Goal: Information Seeking & Learning: Learn about a topic

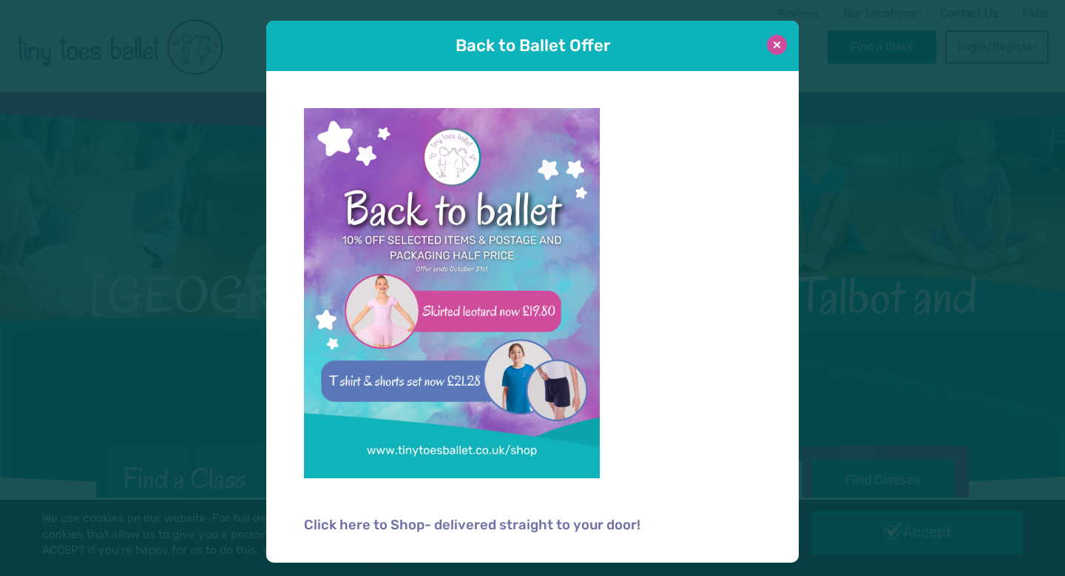
click at [776, 44] on button at bounding box center [777, 45] width 20 height 20
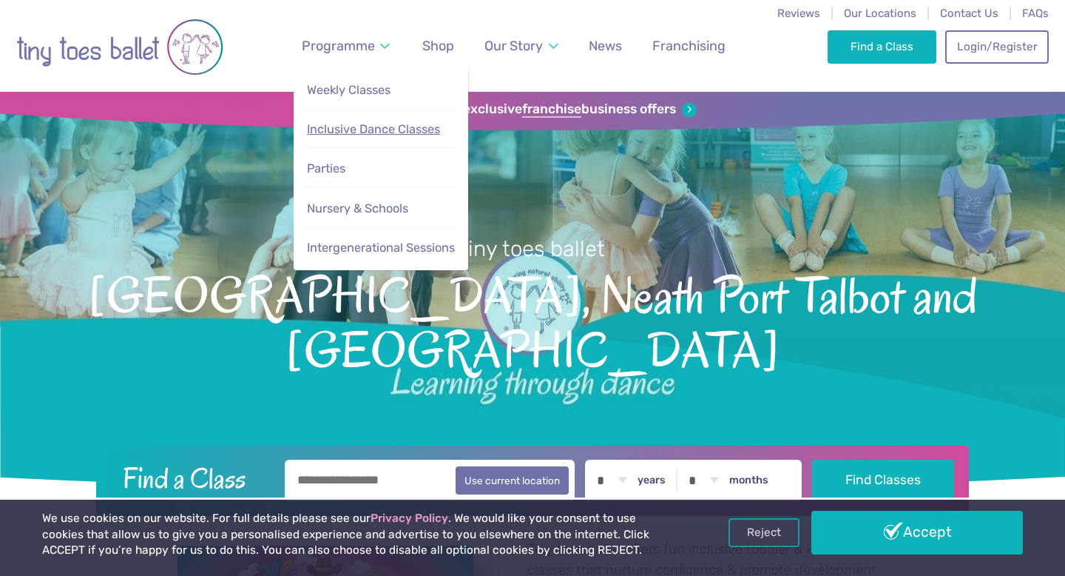
click at [370, 118] on link "Inclusive Dance Classes" at bounding box center [381, 130] width 150 height 30
